Goal: Task Accomplishment & Management: Use online tool/utility

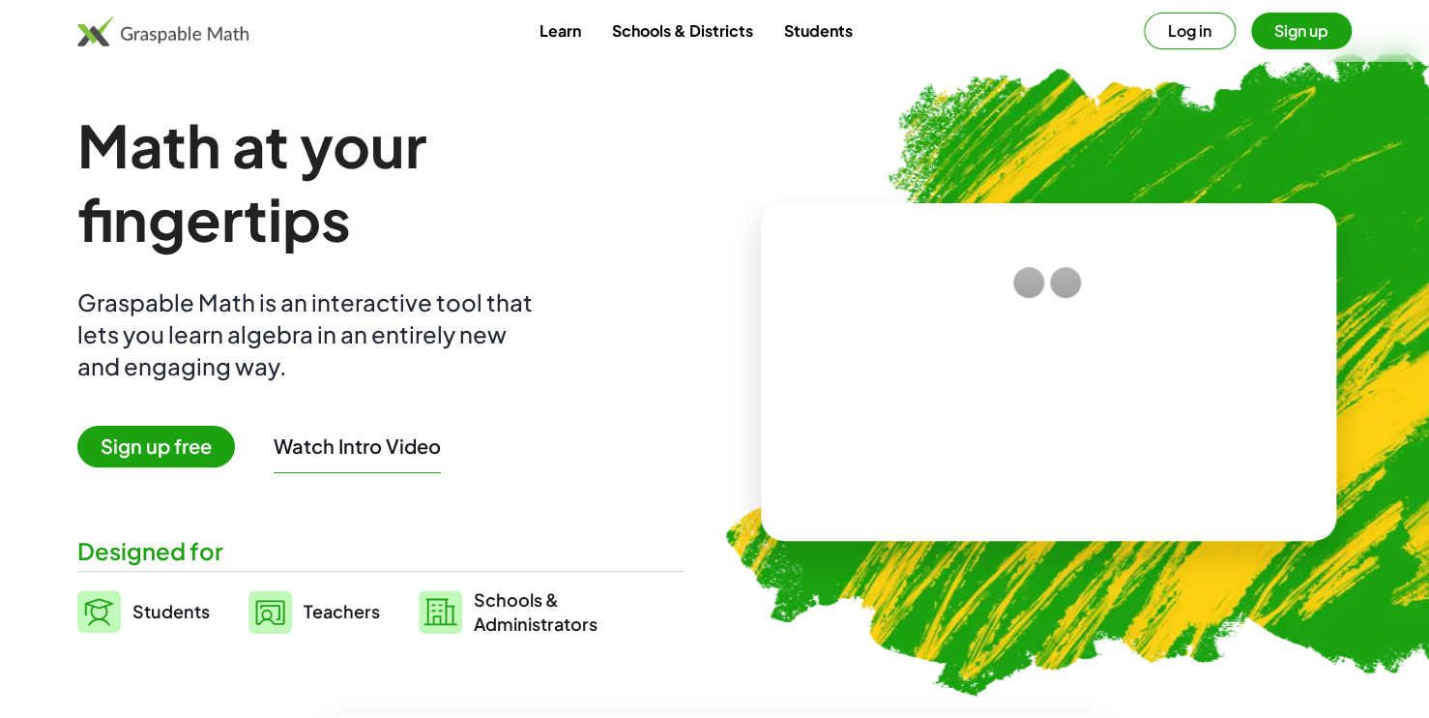
click at [198, 442] on span "Sign up free" at bounding box center [156, 447] width 158 height 42
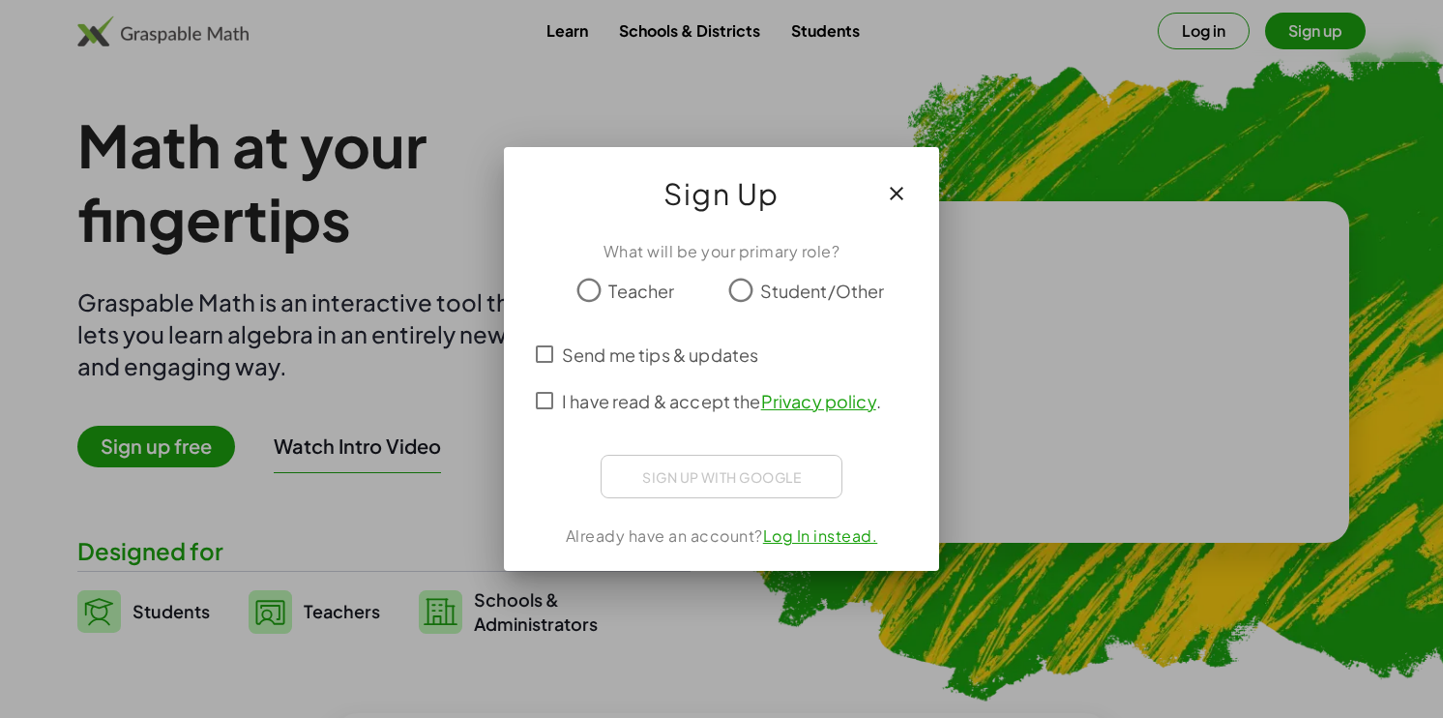
click at [813, 279] on span "Student/Other" at bounding box center [822, 291] width 125 height 26
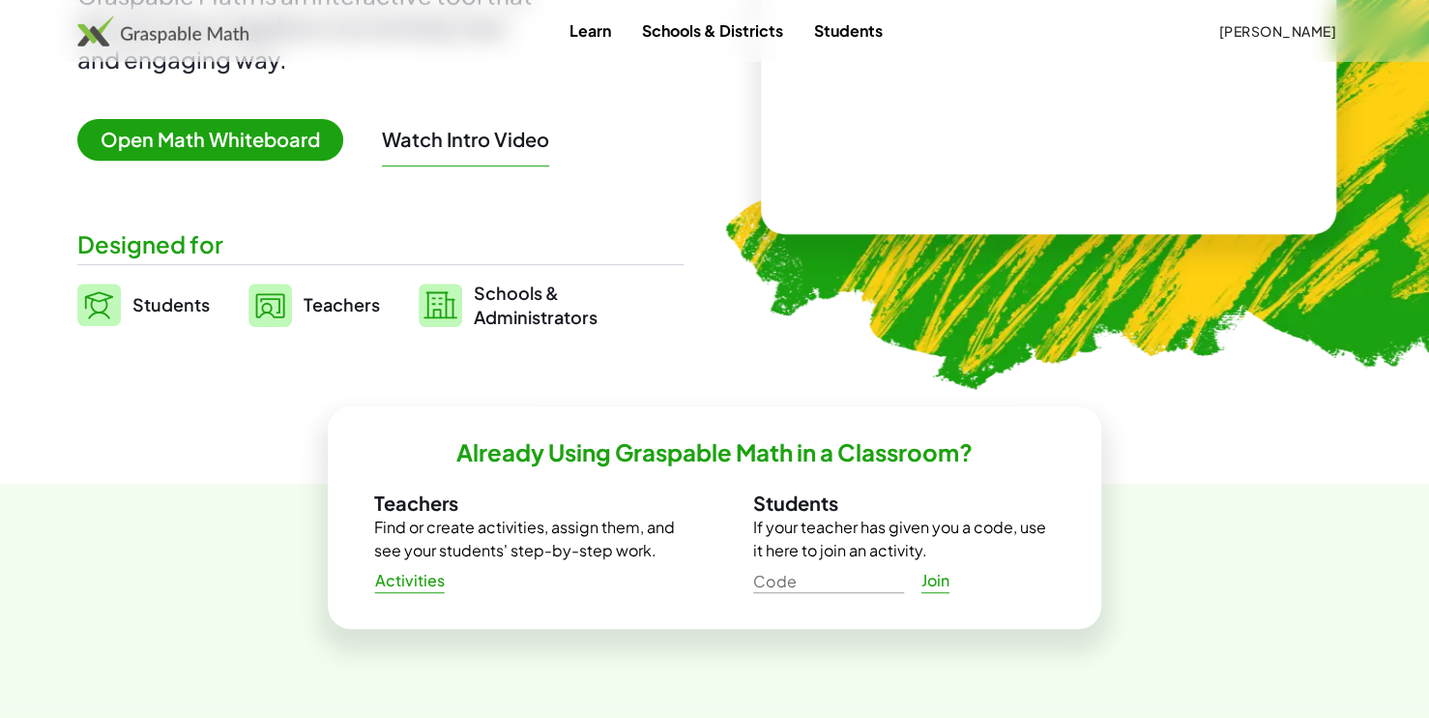
scroll to position [484, 0]
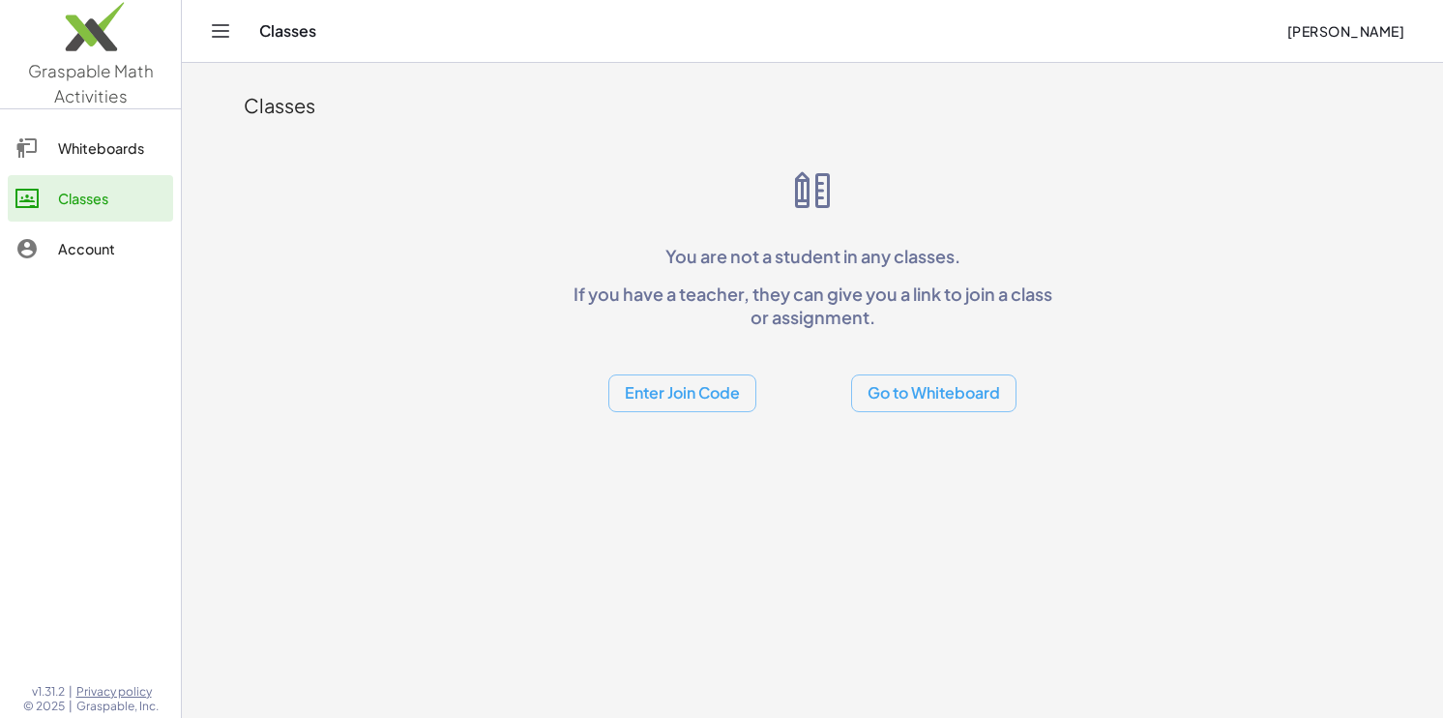
click at [132, 155] on div "Whiteboards" at bounding box center [111, 147] width 107 height 23
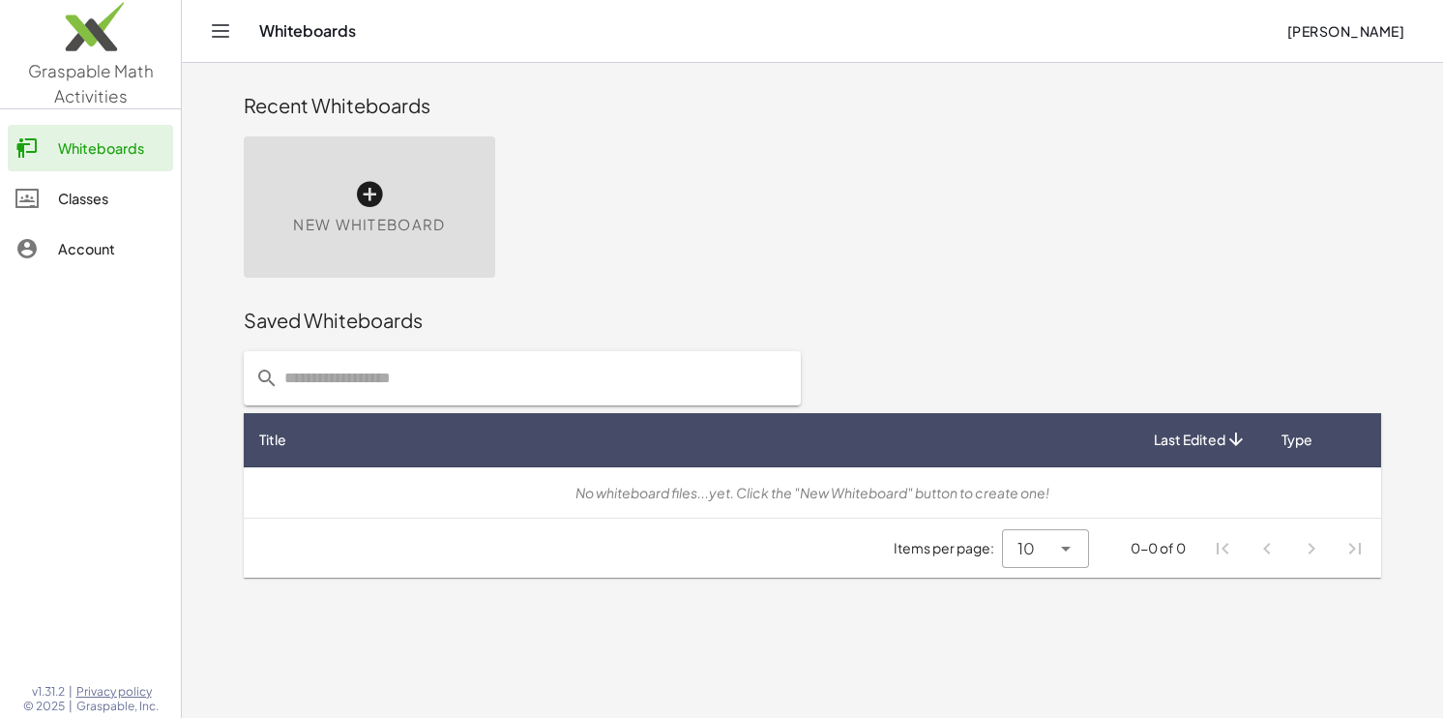
click at [382, 193] on icon at bounding box center [369, 194] width 31 height 31
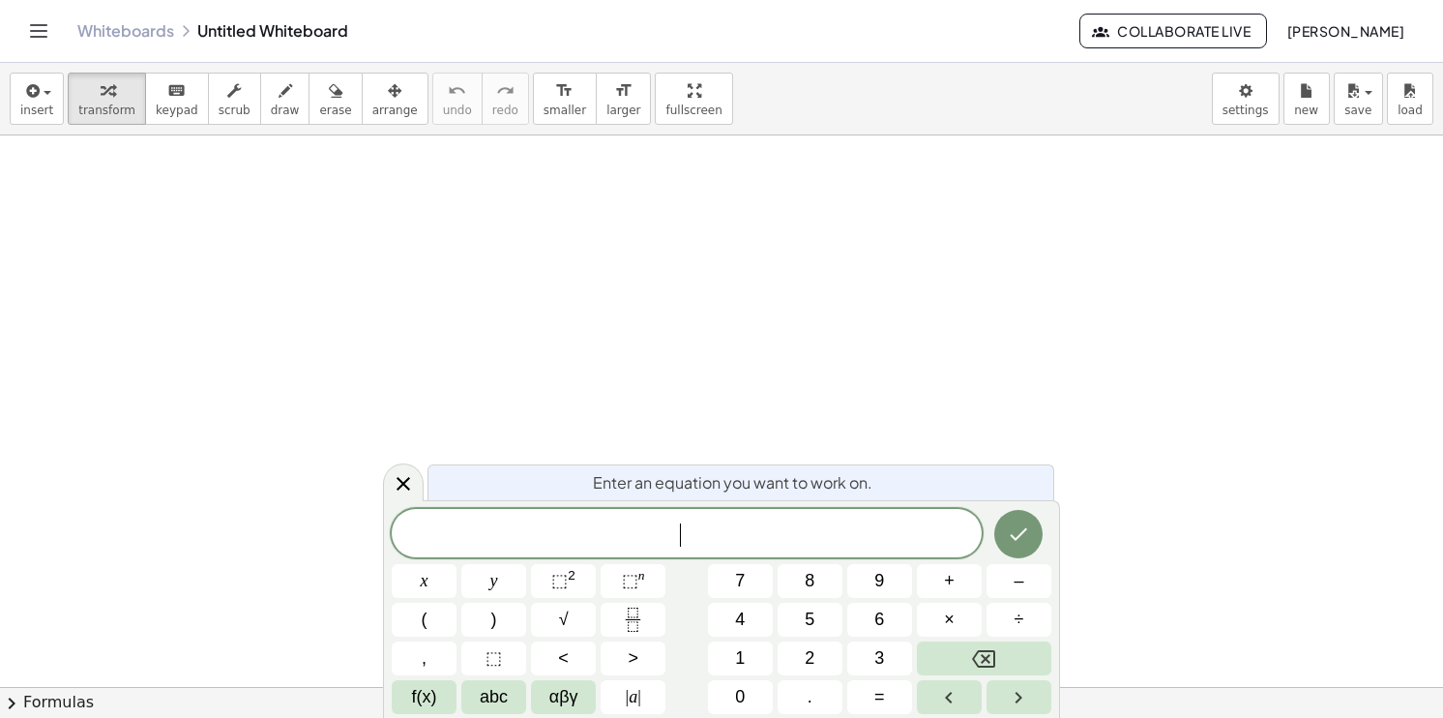
click at [834, 385] on div at bounding box center [721, 687] width 1443 height 1104
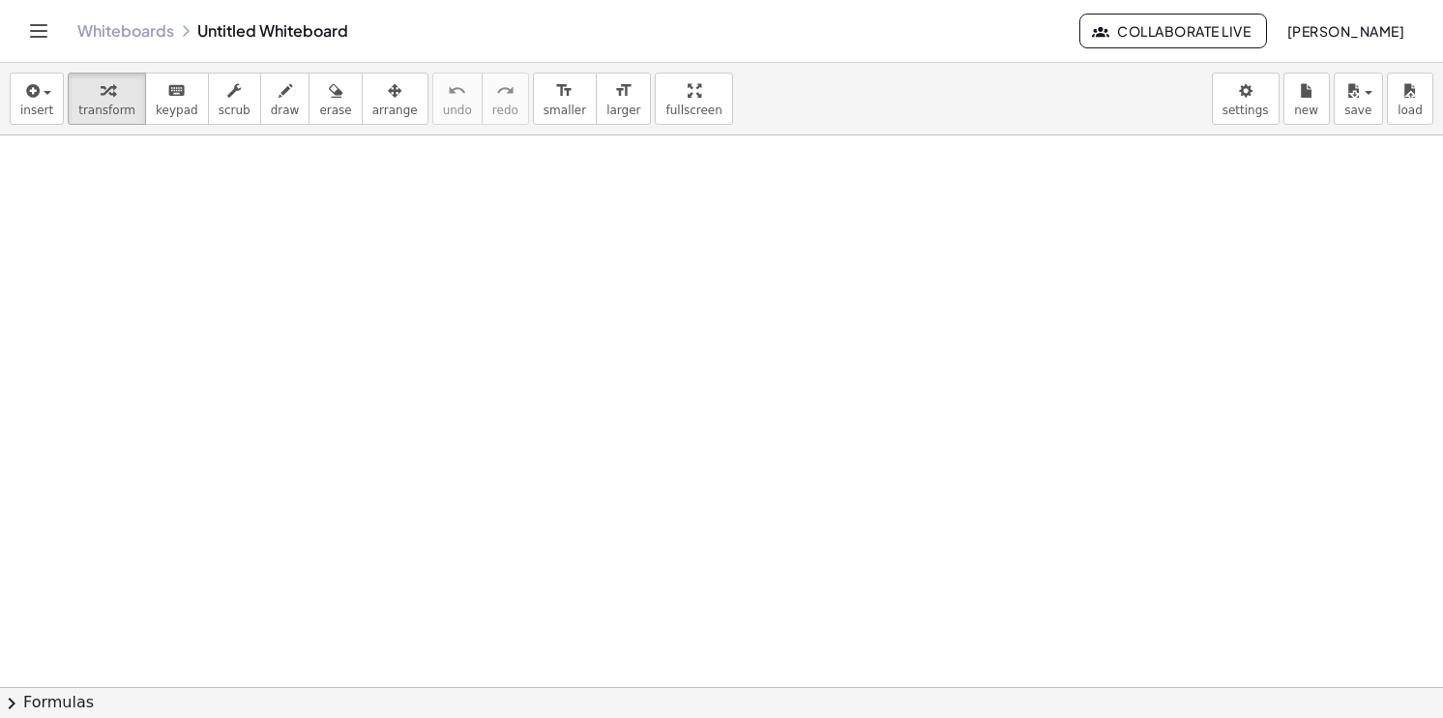
click at [607, 290] on div at bounding box center [721, 687] width 1443 height 1104
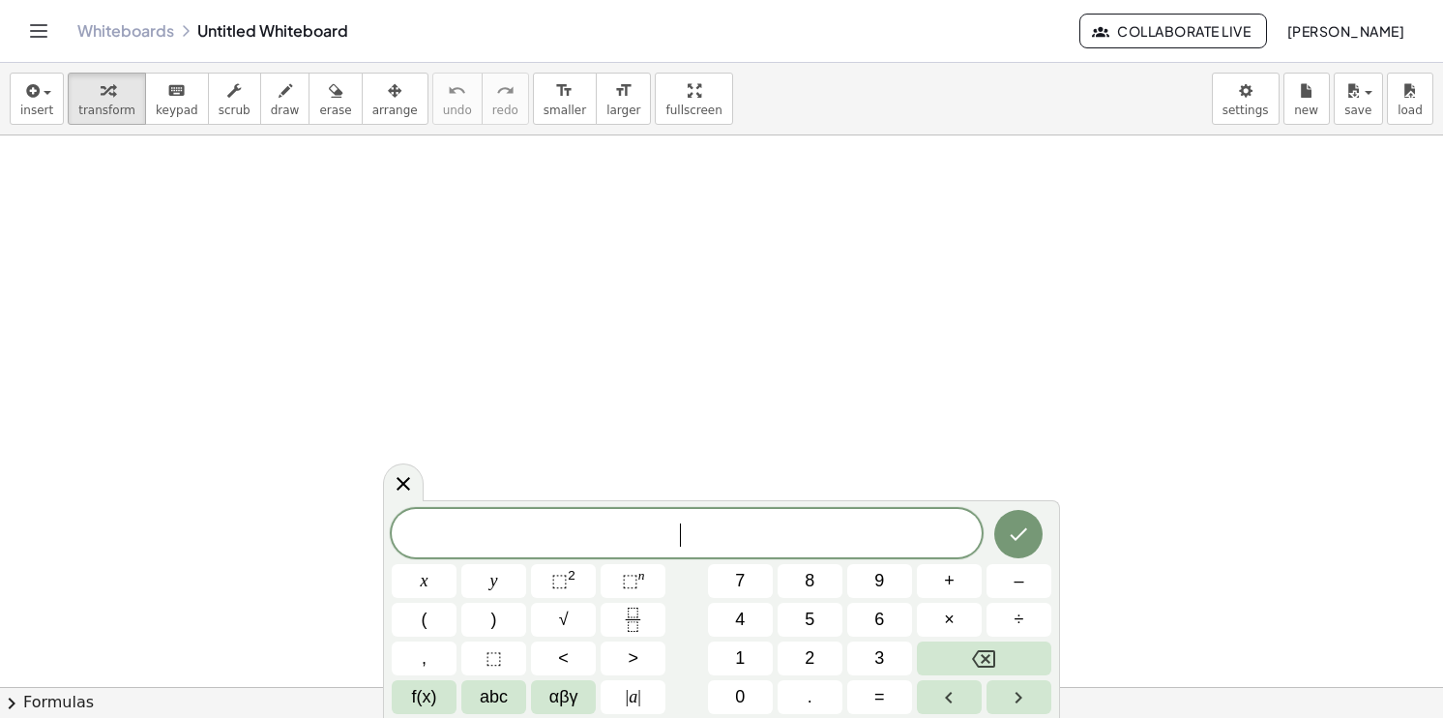
click at [656, 294] on div at bounding box center [721, 687] width 1443 height 1104
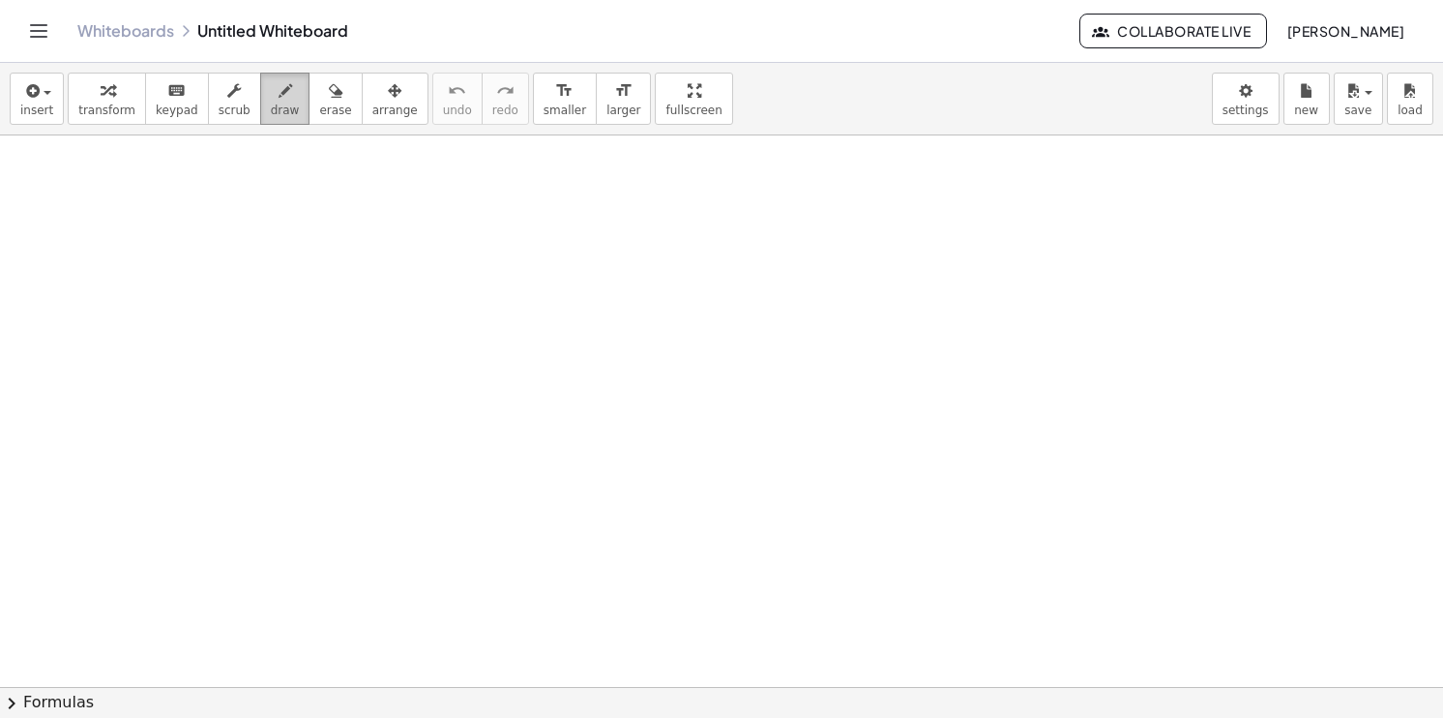
click at [271, 99] on div "button" at bounding box center [285, 89] width 29 height 23
drag, startPoint x: 312, startPoint y: 206, endPoint x: 311, endPoint y: 230, distance: 24.2
click at [311, 230] on div at bounding box center [721, 687] width 1443 height 1104
click at [311, 236] on div at bounding box center [721, 687] width 1443 height 1104
drag, startPoint x: 310, startPoint y: 226, endPoint x: 832, endPoint y: 358, distance: 537.6
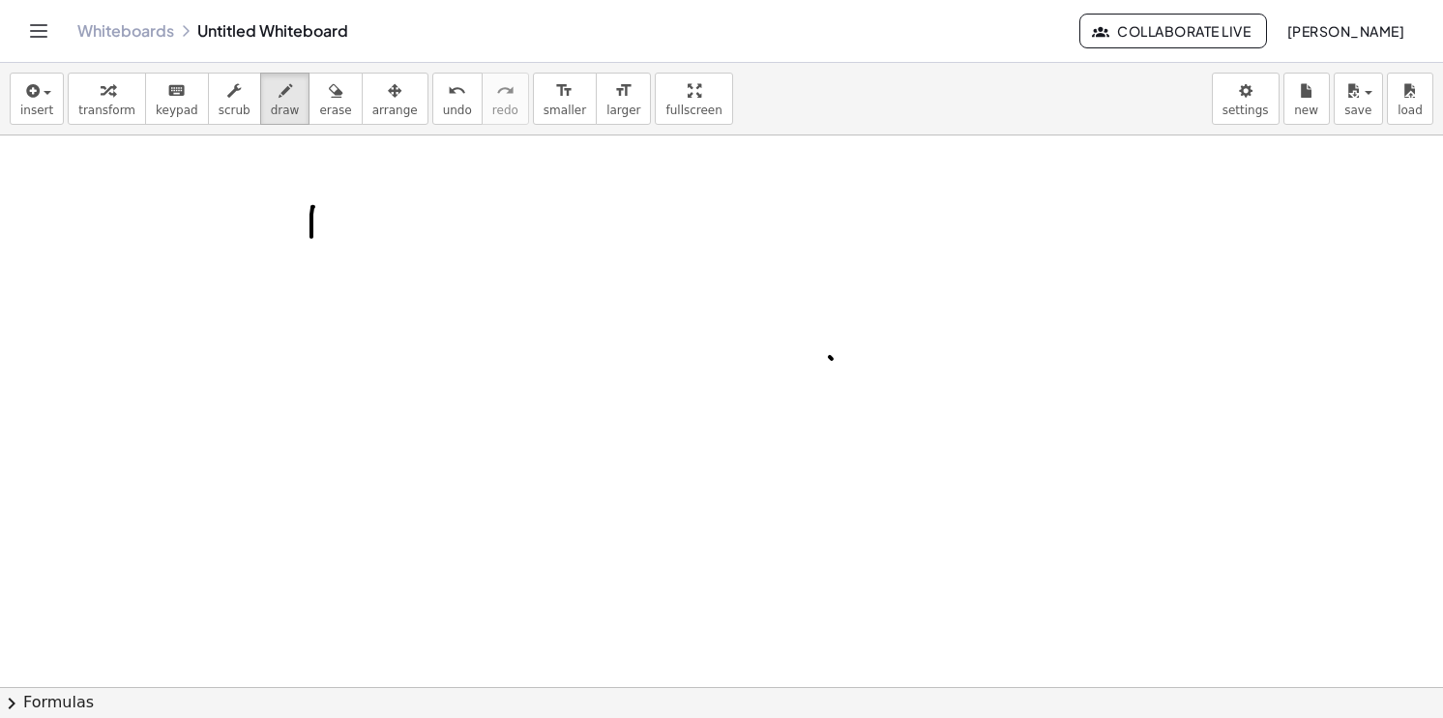
click at [832, 358] on div at bounding box center [721, 687] width 1443 height 1104
click at [45, 695] on button "chevron_right Formulas" at bounding box center [721, 702] width 1443 height 31
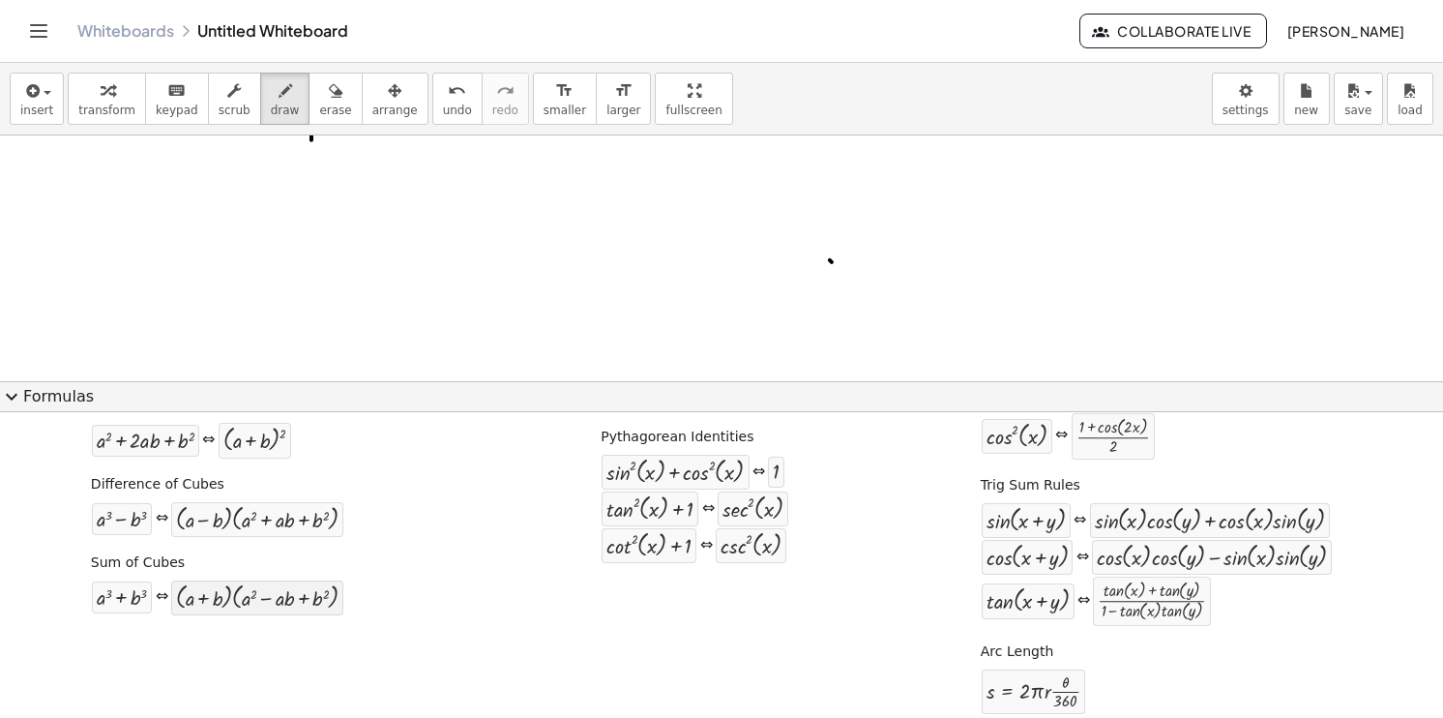
scroll to position [371, 0]
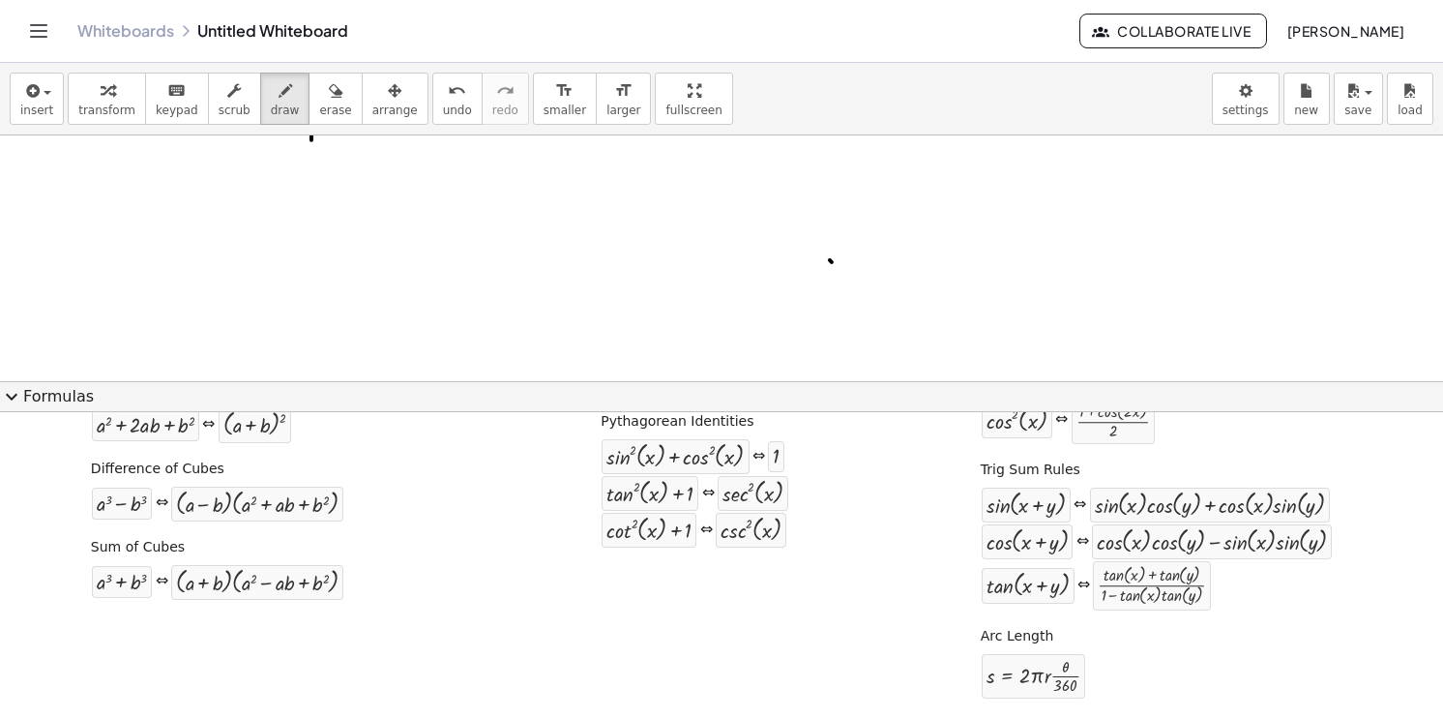
click at [27, 394] on button "expand_more Formulas" at bounding box center [721, 396] width 1443 height 31
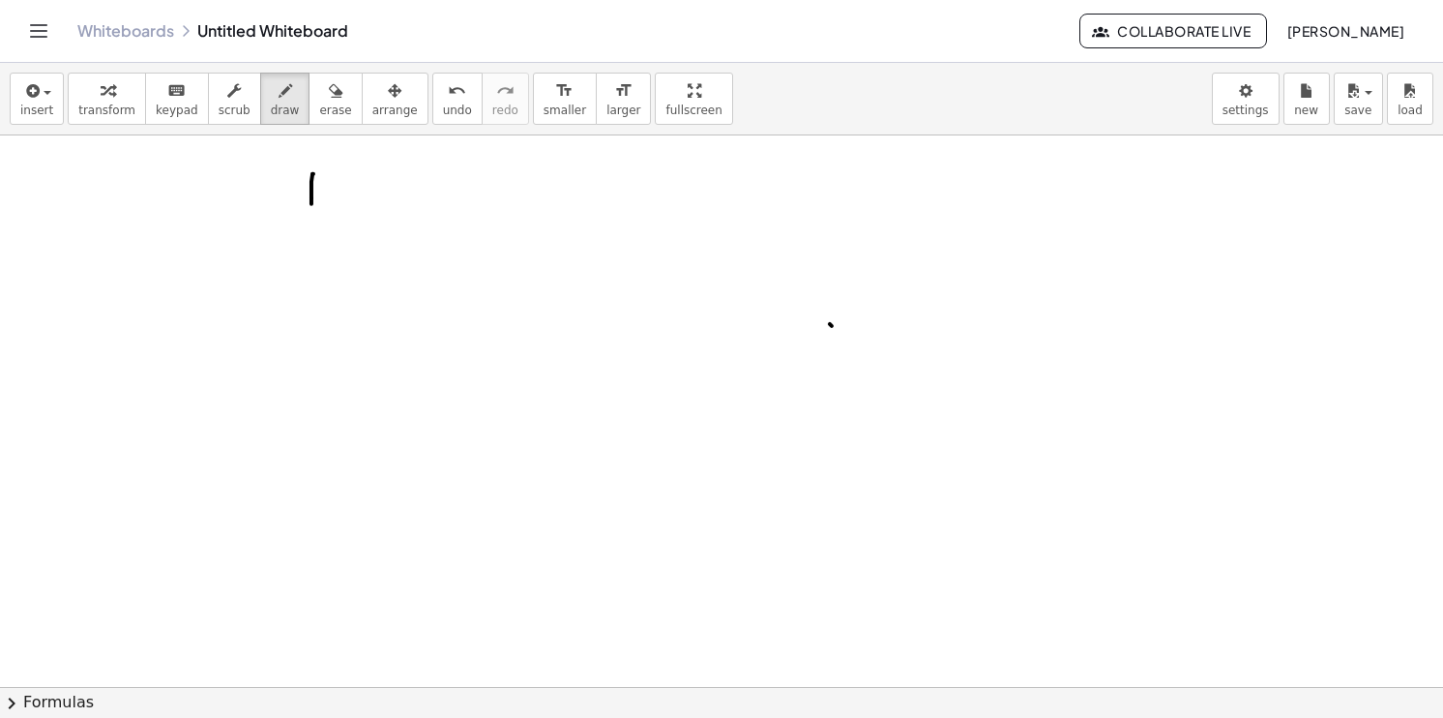
scroll to position [0, 0]
click at [443, 103] on span "undo" at bounding box center [457, 110] width 29 height 14
drag, startPoint x: 564, startPoint y: 221, endPoint x: 379, endPoint y: 430, distance: 278.8
click at [383, 430] on div at bounding box center [721, 687] width 1443 height 1104
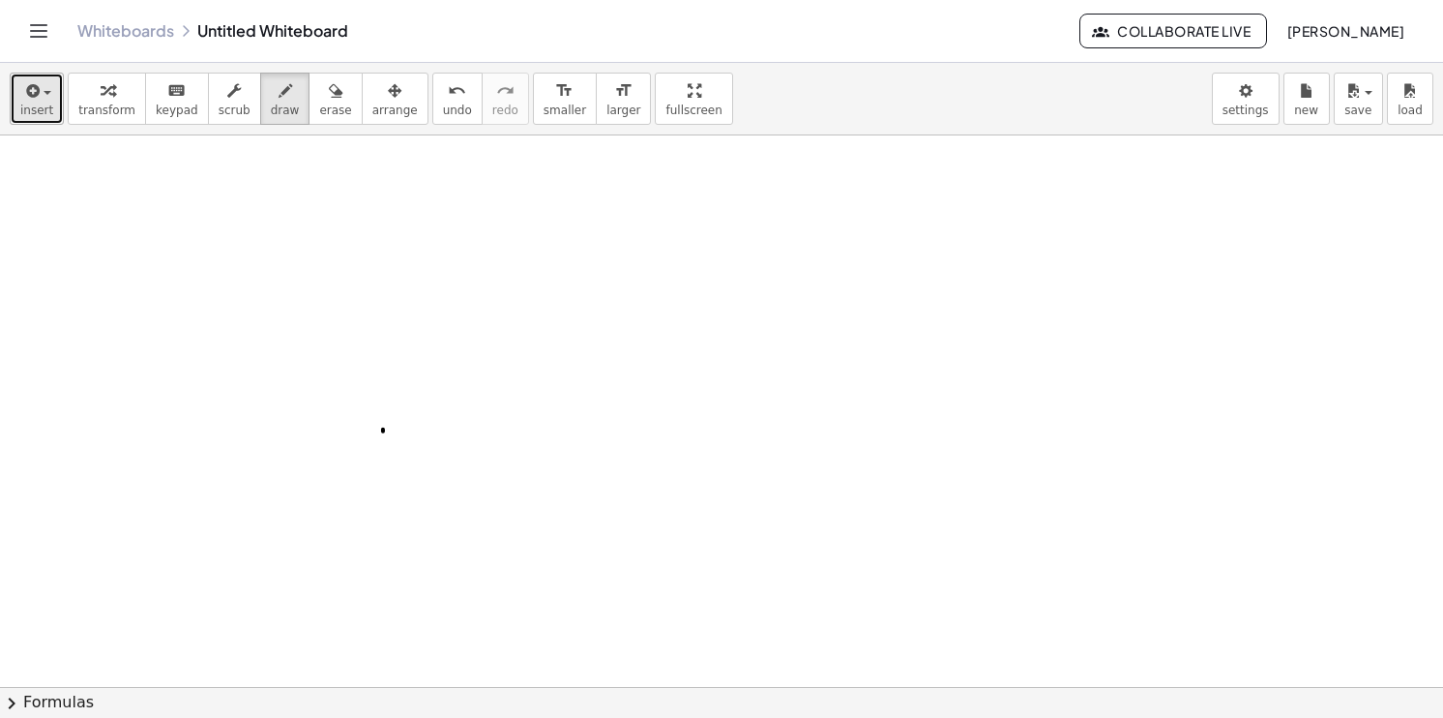
click at [44, 95] on div "button" at bounding box center [36, 89] width 33 height 23
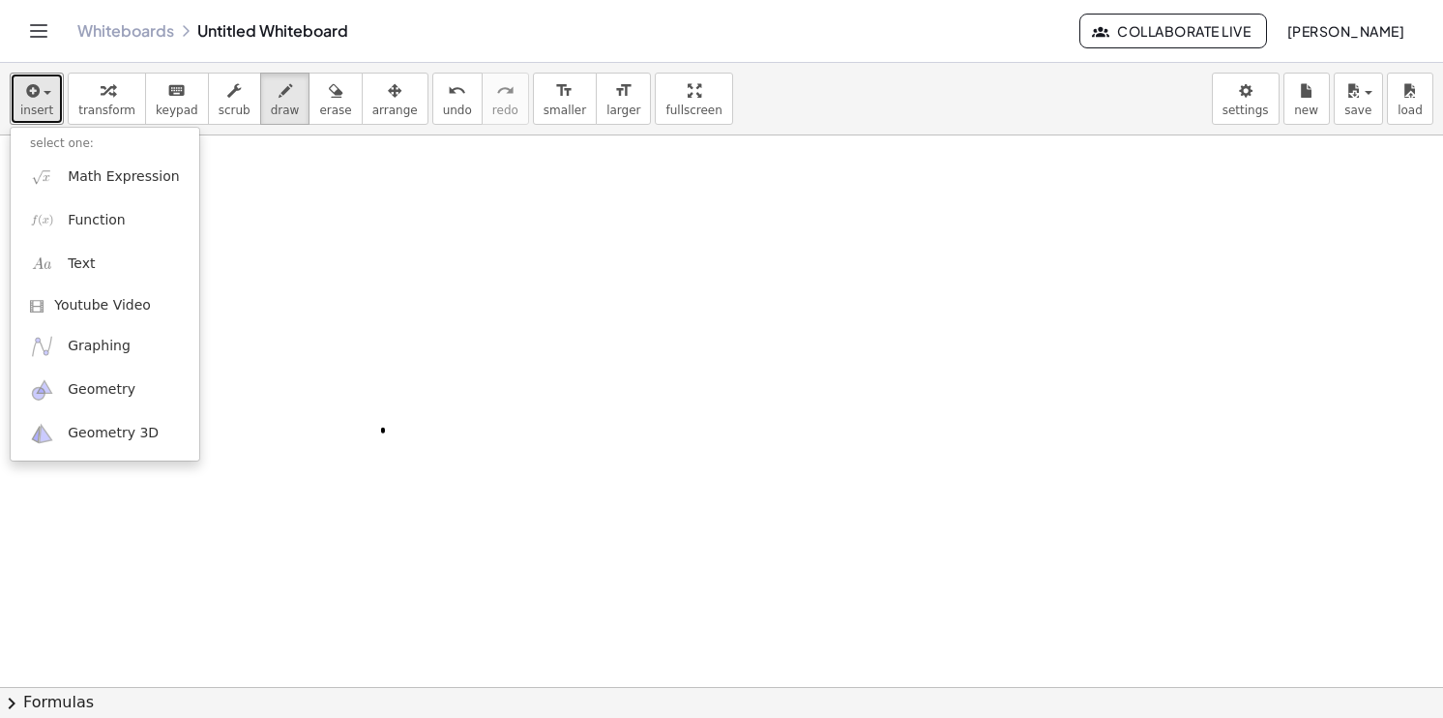
click at [604, 320] on div at bounding box center [721, 687] width 1443 height 1104
